Goal: Task Accomplishment & Management: Manage account settings

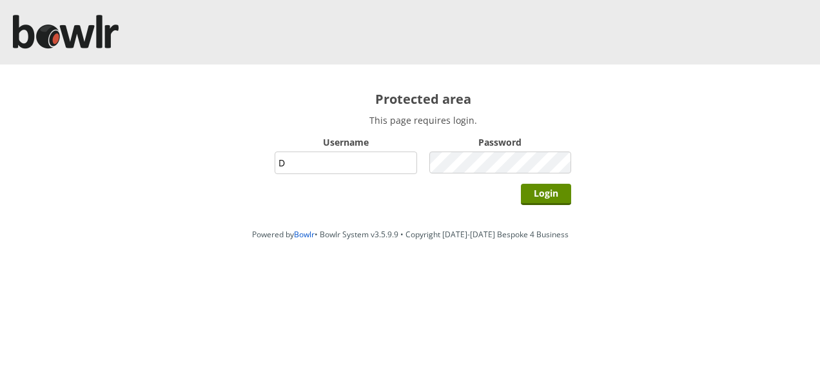
click at [309, 166] on input "D" at bounding box center [346, 162] width 142 height 23
type input "Director"
click at [521, 184] on input "Login" at bounding box center [546, 194] width 50 height 21
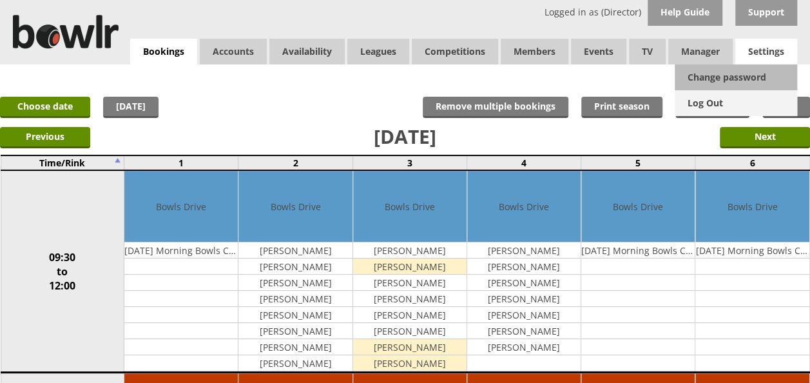
click at [719, 106] on link "Log Out" at bounding box center [736, 103] width 122 height 26
